Goal: Task Accomplishment & Management: Manage account settings

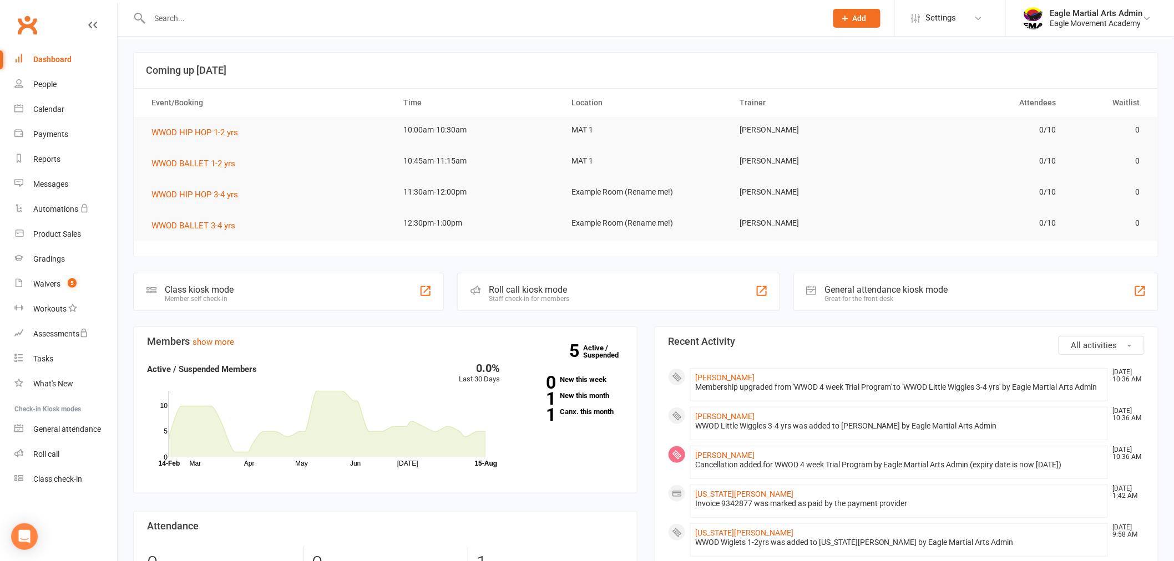
click at [72, 448] on link "Roll call" at bounding box center [65, 454] width 103 height 25
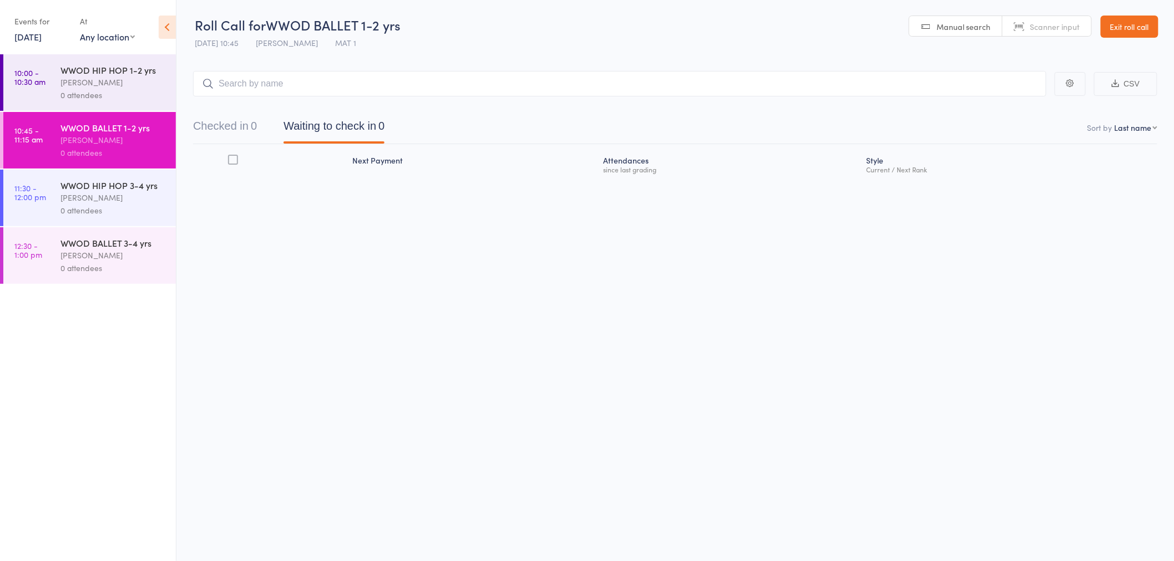
click at [104, 73] on div "WWOD HIP HOP 1-2 yrs" at bounding box center [113, 70] width 106 height 12
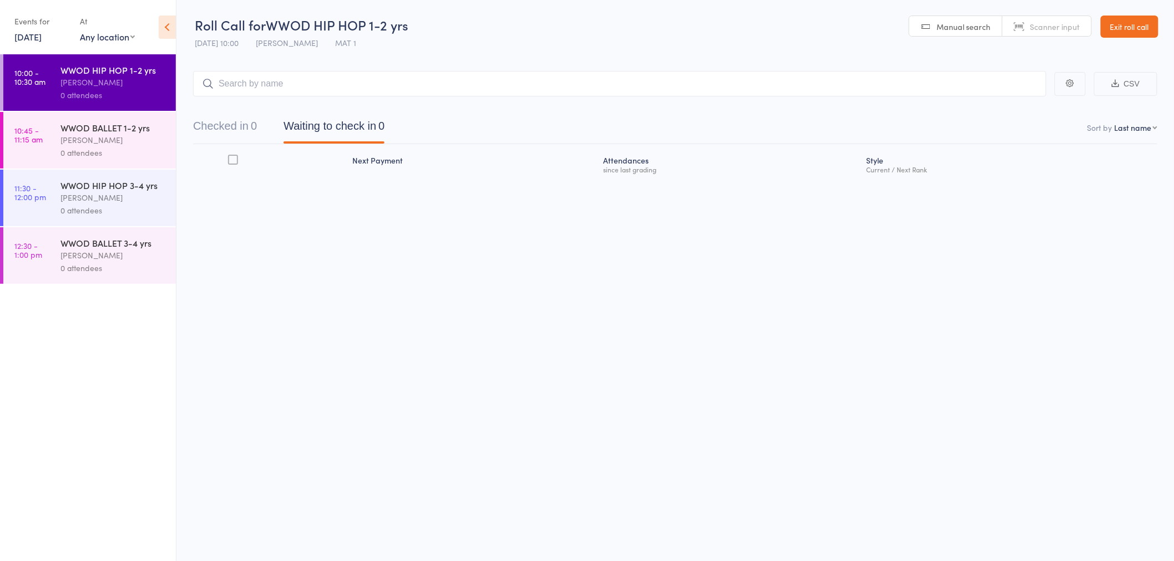
click at [272, 77] on input "search" at bounding box center [619, 84] width 853 height 26
type input "georgia"
click at [263, 106] on div "Georgia McCorrison" at bounding box center [264, 107] width 124 height 13
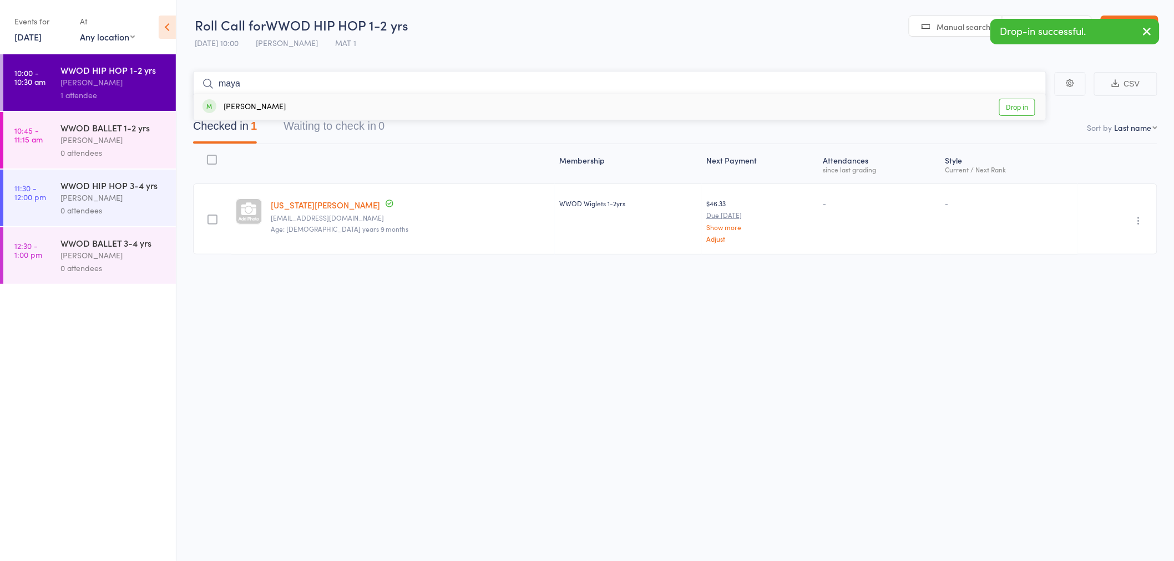
type input "maya"
click at [269, 108] on div "Maya Sankar" at bounding box center [243, 107] width 83 height 13
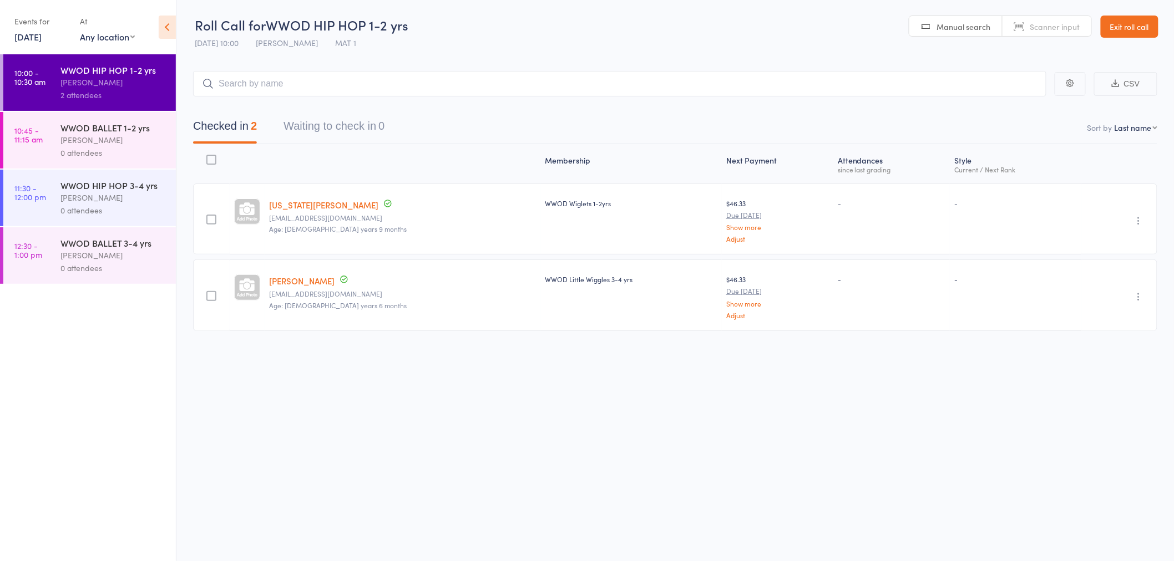
click at [1140, 31] on link "Exit roll call" at bounding box center [1130, 27] width 58 height 22
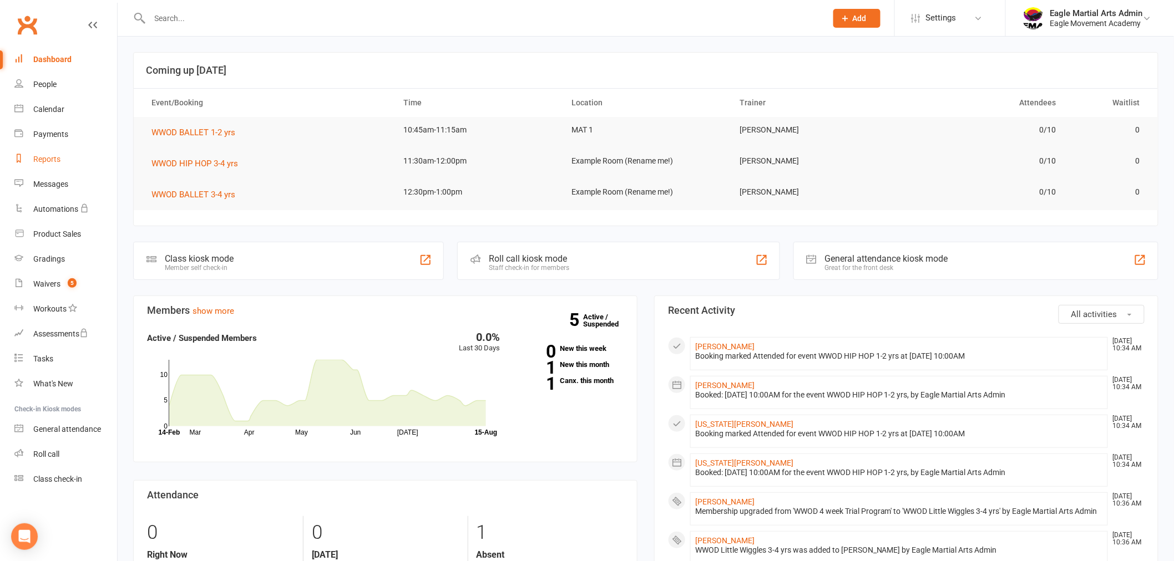
click at [41, 155] on div "Reports" at bounding box center [46, 159] width 27 height 9
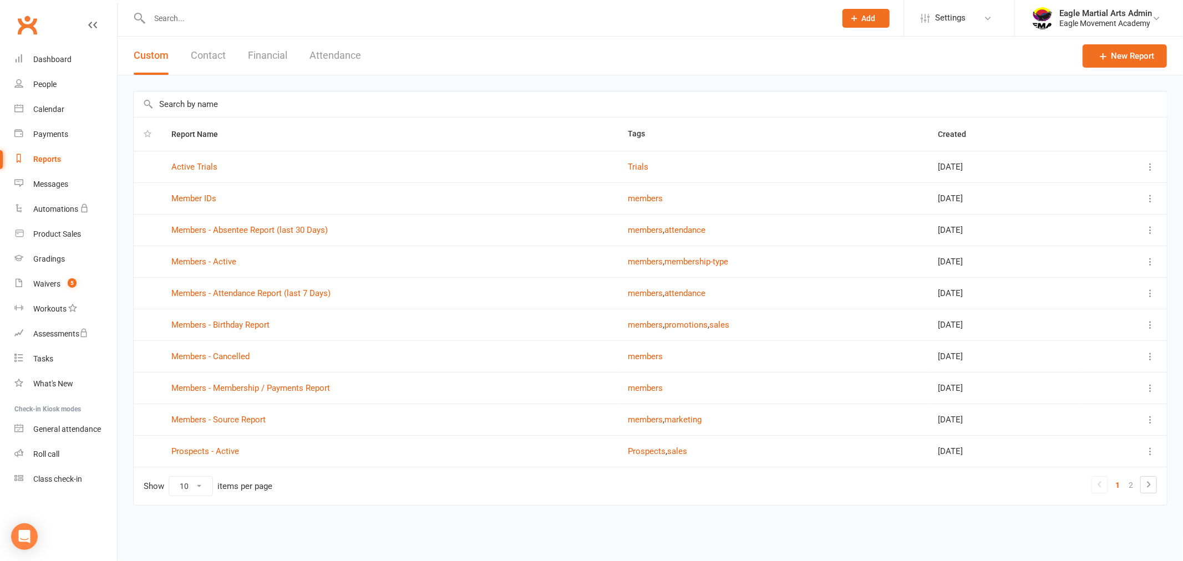
click at [211, 57] on button "Contact" at bounding box center [208, 56] width 35 height 38
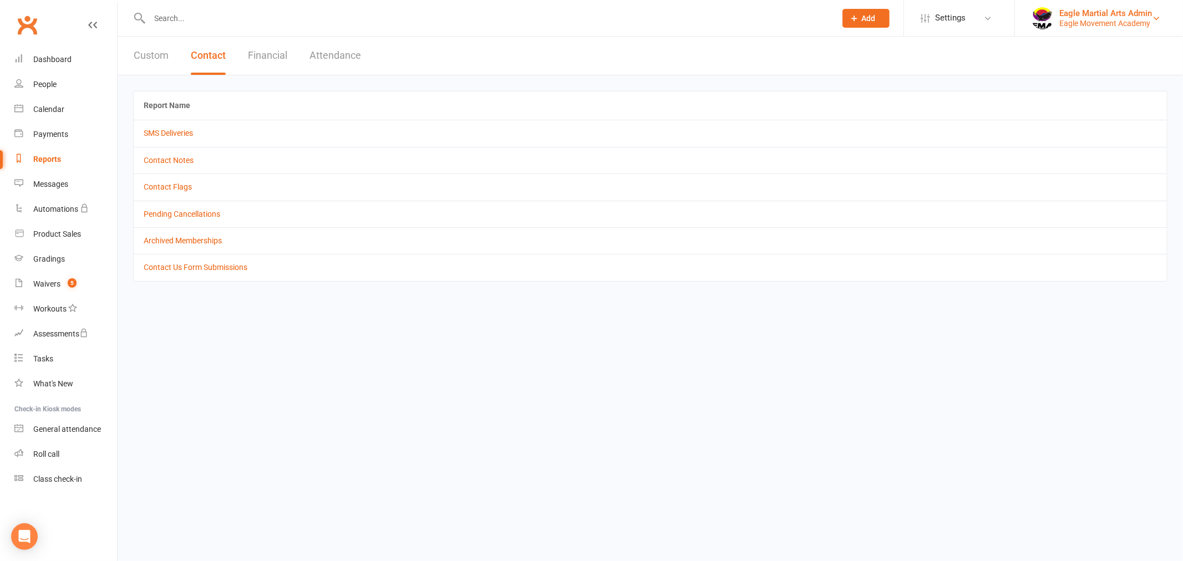
click at [1060, 18] on div "Eagle Movement Academy" at bounding box center [1106, 23] width 93 height 10
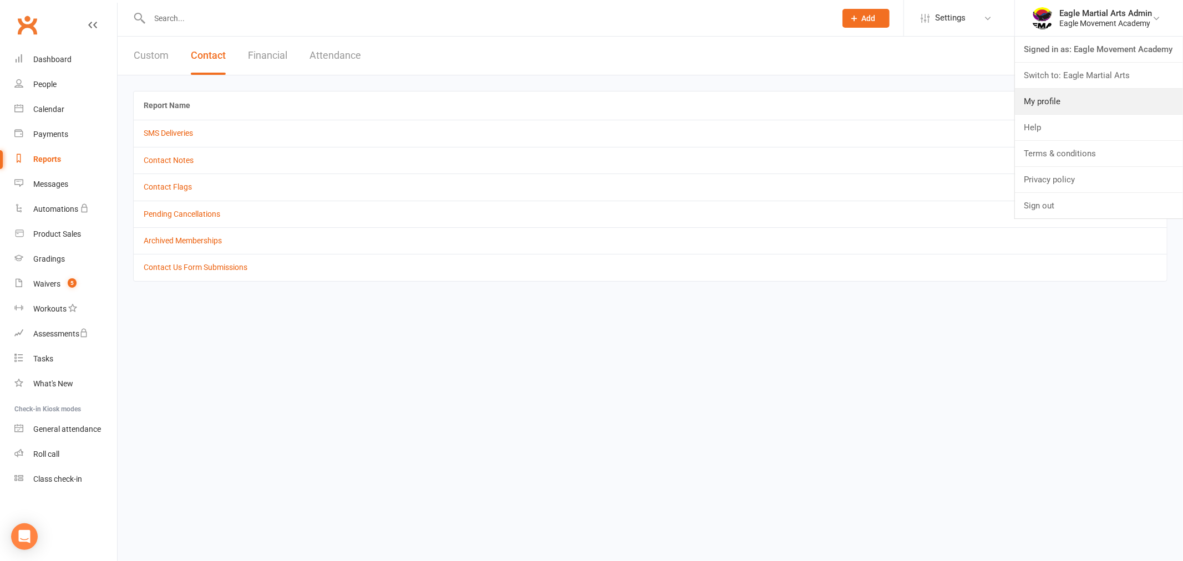
click at [1095, 95] on link "My profile" at bounding box center [1099, 102] width 168 height 26
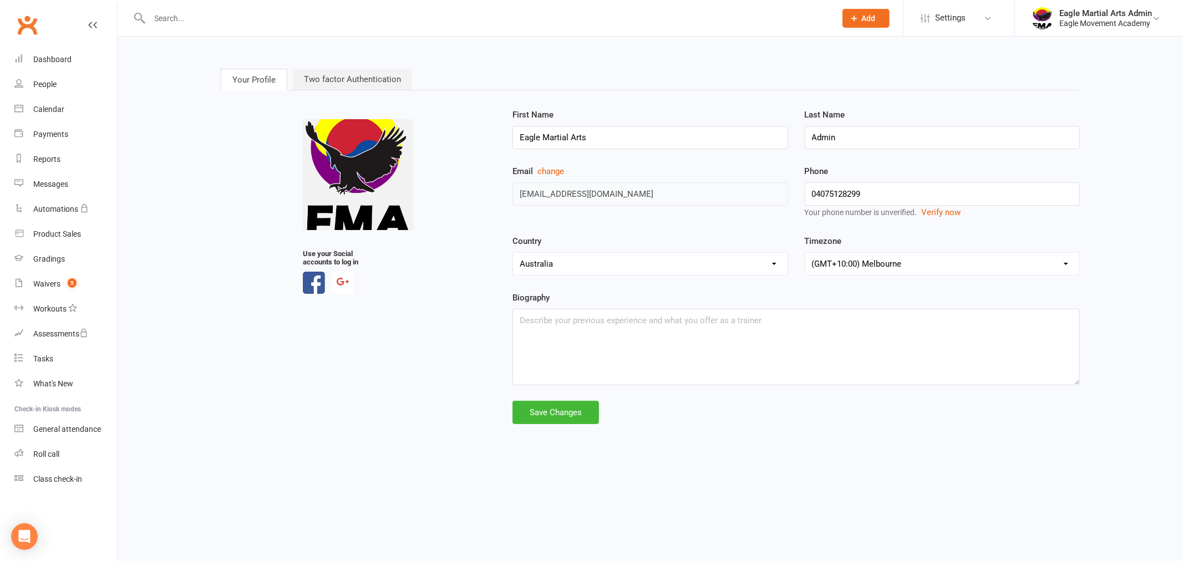
click at [29, 24] on link "Clubworx" at bounding box center [27, 25] width 28 height 28
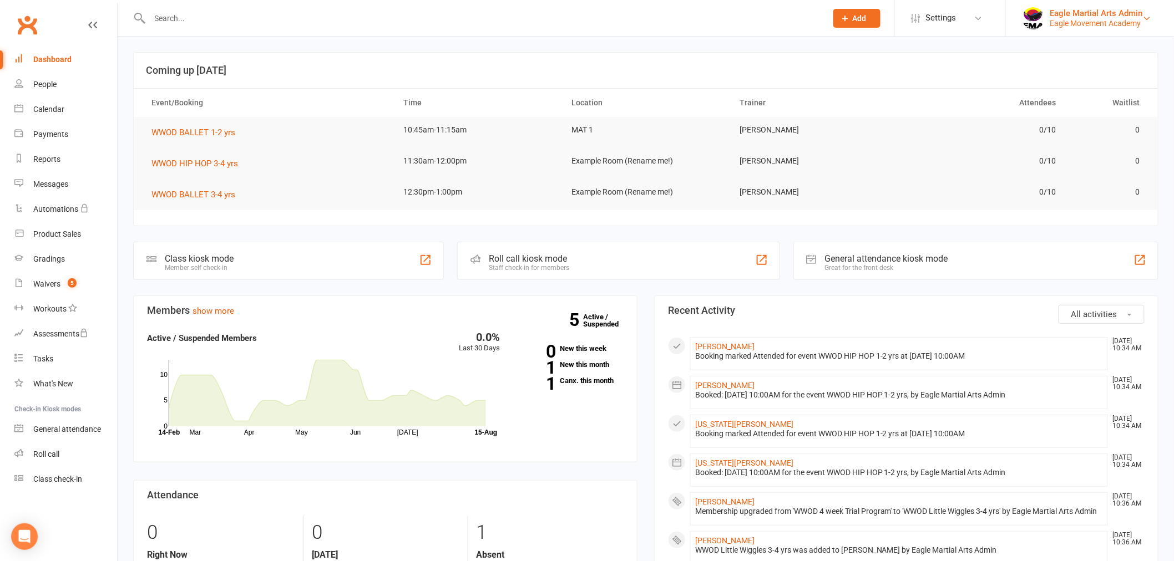
click at [1076, 18] on div "Eagle Movement Academy" at bounding box center [1096, 23] width 93 height 10
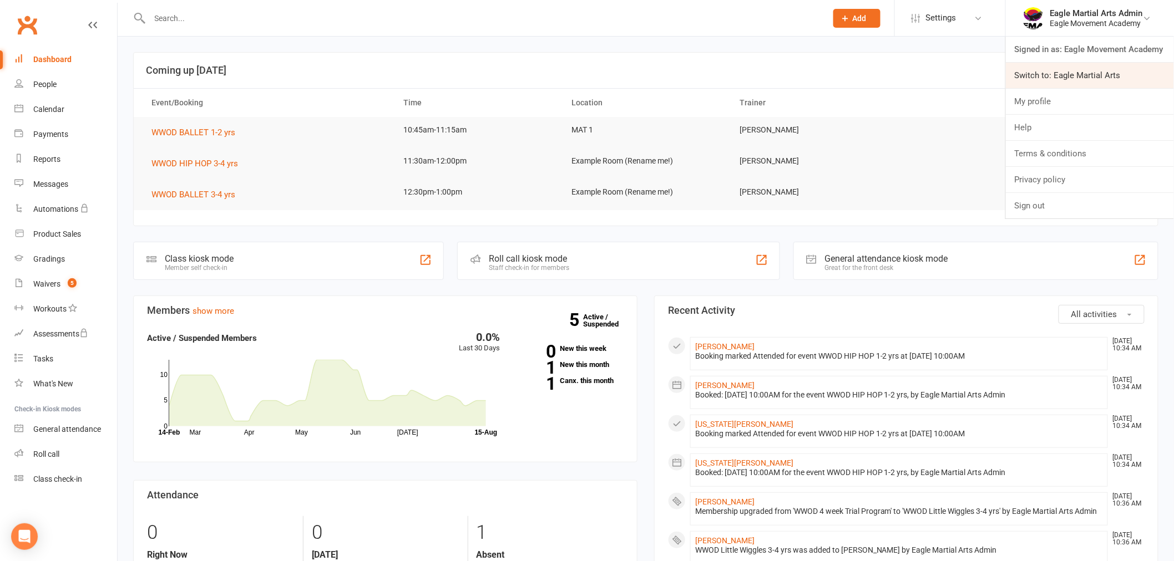
click at [1063, 75] on link "Switch to: Eagle Martial Arts" at bounding box center [1090, 76] width 168 height 26
